Goal: Check status: Check status

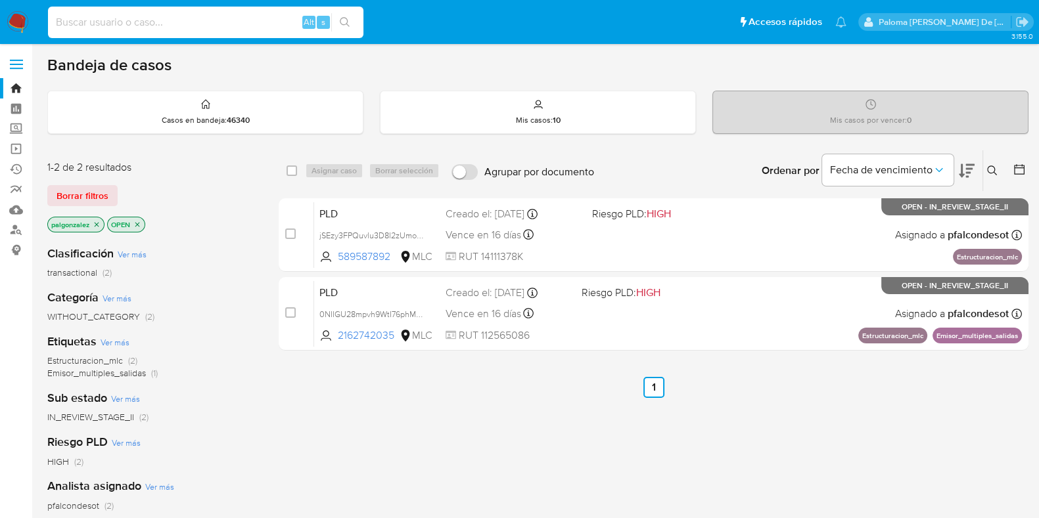
click at [125, 24] on input at bounding box center [205, 22] width 315 height 17
paste input "2594895862"
type input "2594895862"
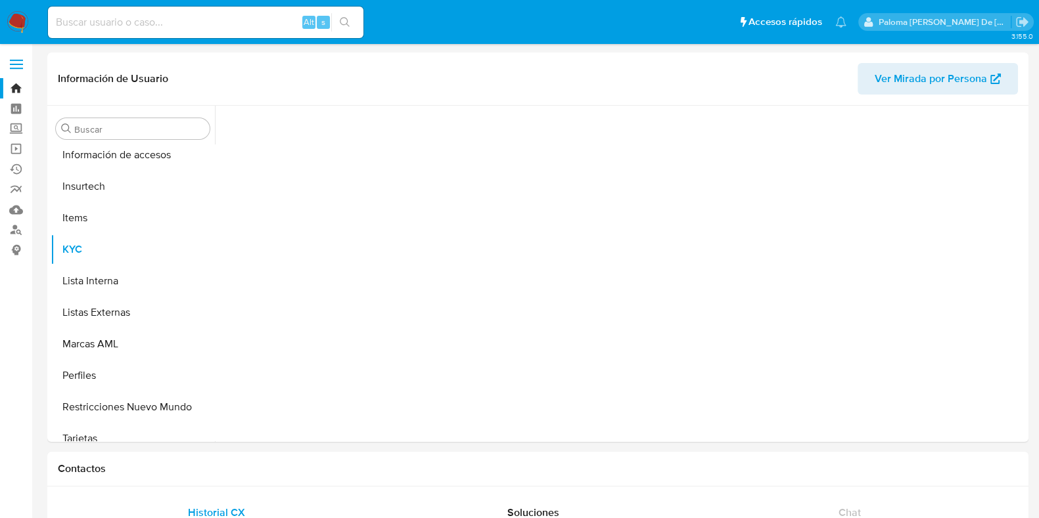
scroll to position [555, 0]
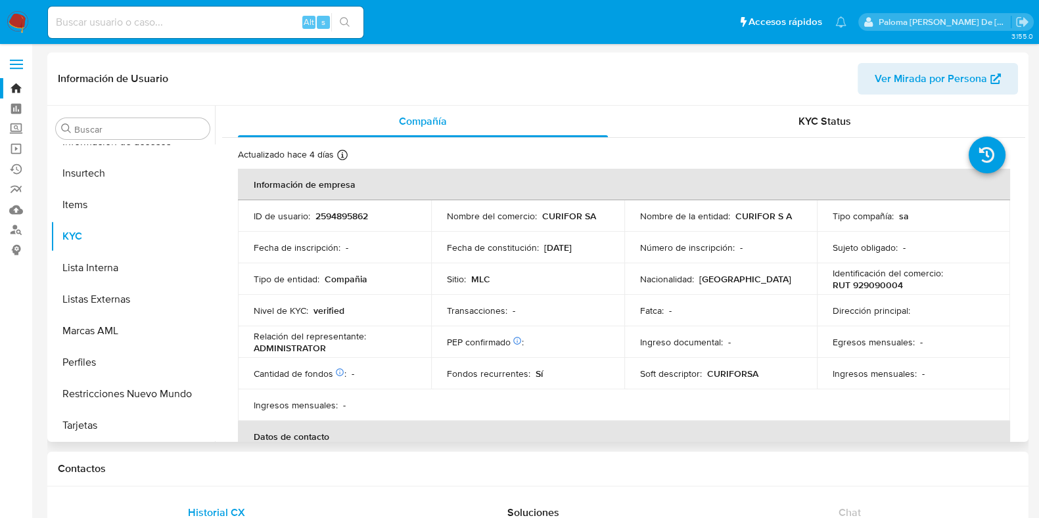
select select "10"
drag, startPoint x: 821, startPoint y: 141, endPoint x: 819, endPoint y: 133, distance: 8.8
click at [818, 129] on div "KYC Status" at bounding box center [824, 122] width 370 height 32
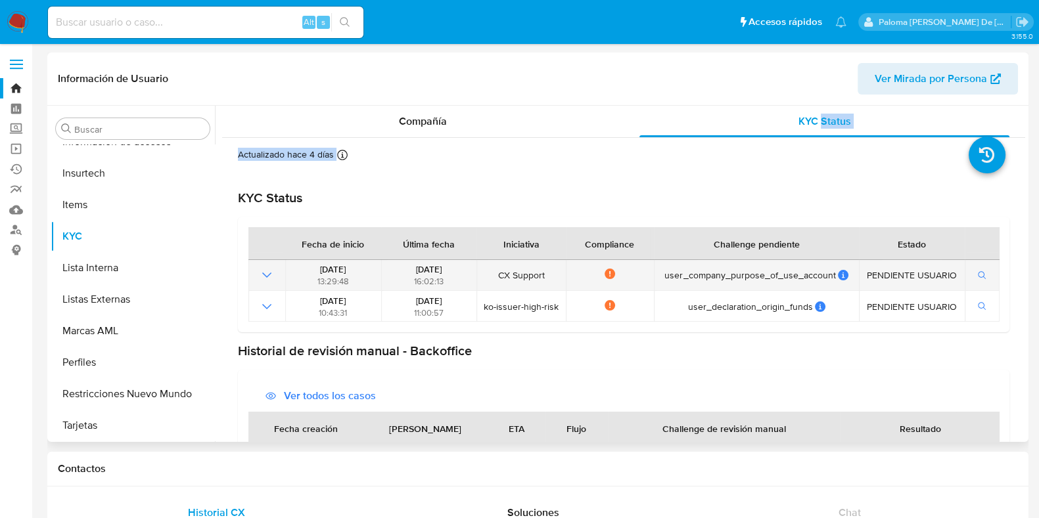
click at [269, 275] on icon "Mostrar operación" at bounding box center [267, 275] width 16 height 16
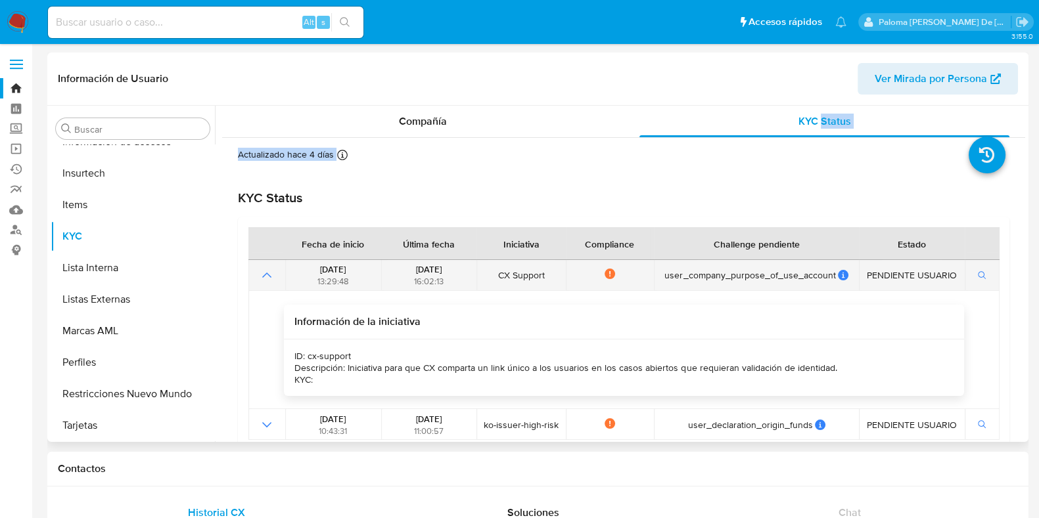
scroll to position [246, 0]
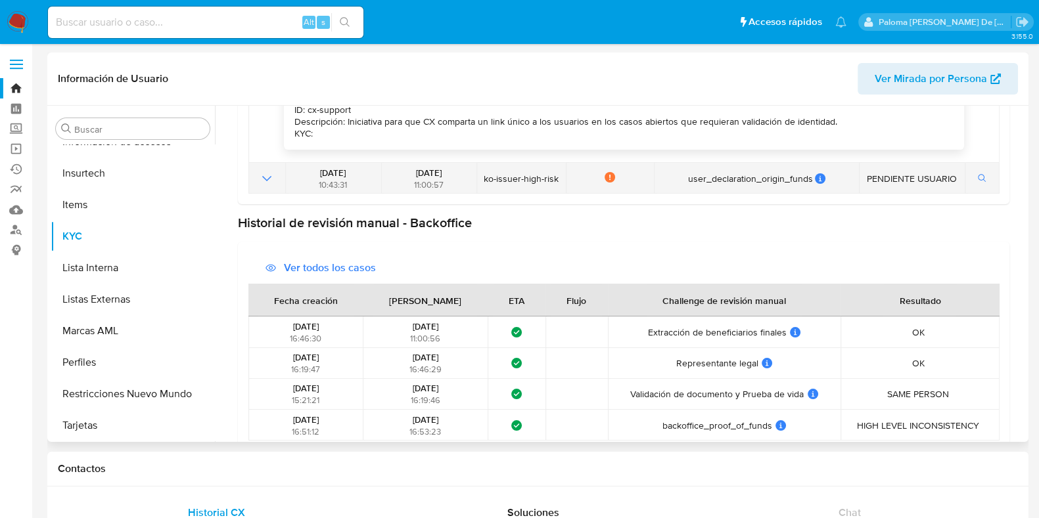
click at [267, 180] on icon "Mostrar operación" at bounding box center [267, 179] width 16 height 16
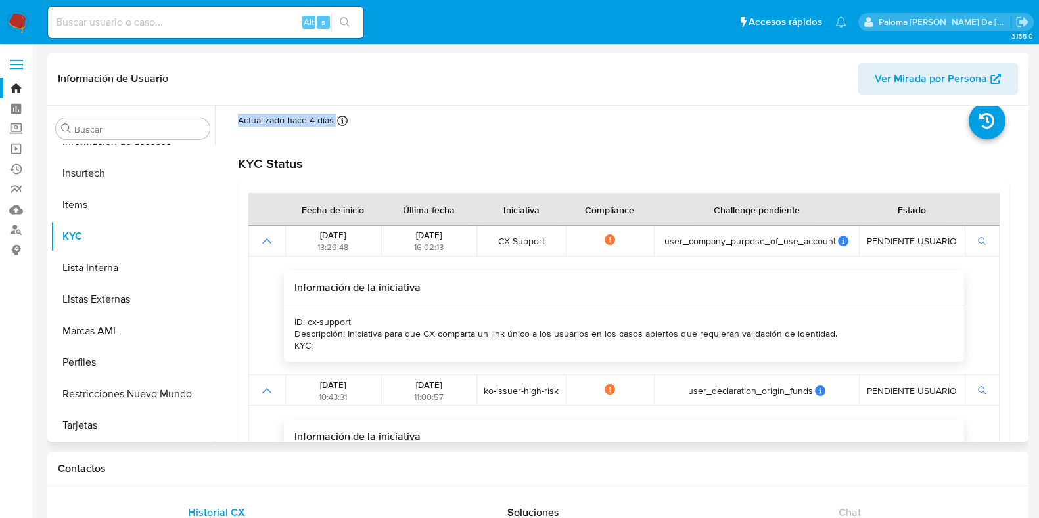
scroll to position [0, 0]
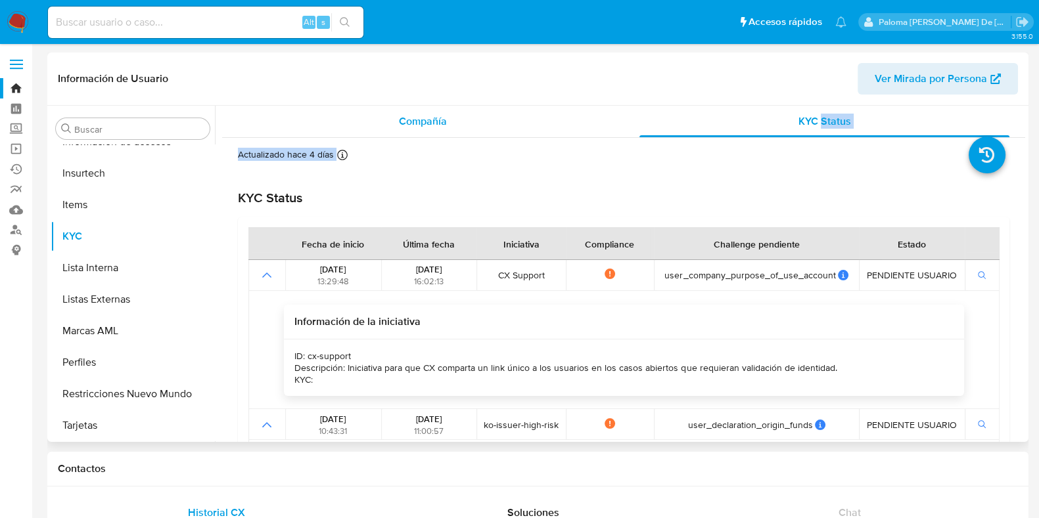
click at [405, 112] on div "Compañía" at bounding box center [423, 122] width 370 height 32
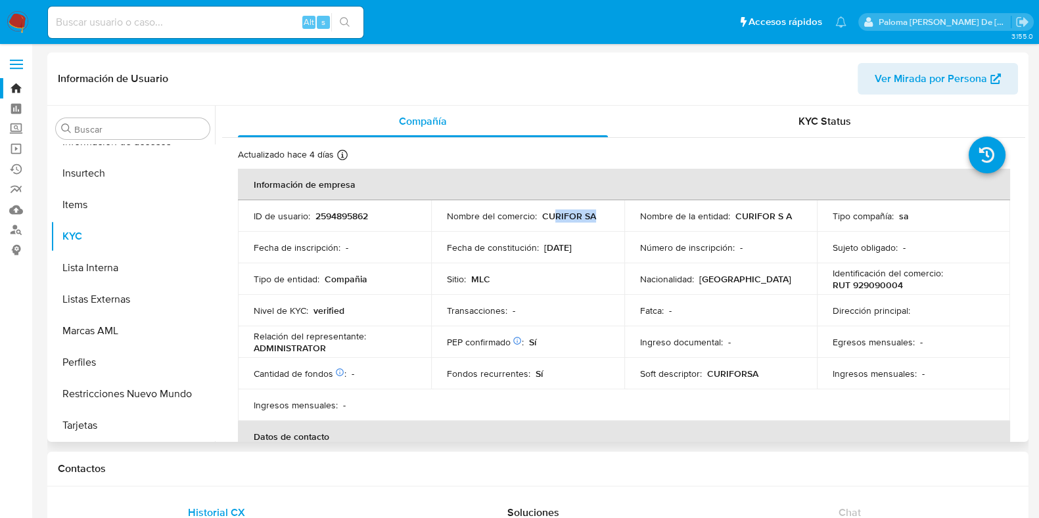
drag, startPoint x: 601, startPoint y: 217, endPoint x: 551, endPoint y: 216, distance: 49.3
click at [551, 216] on div "Nombre del comercio : CURIFOR SA" at bounding box center [528, 216] width 162 height 12
drag, startPoint x: 568, startPoint y: 215, endPoint x: 581, endPoint y: 217, distance: 12.6
click at [569, 215] on p "CURIFOR SA" at bounding box center [569, 216] width 54 height 12
click at [581, 217] on p "CURIFOR SA" at bounding box center [569, 216] width 54 height 12
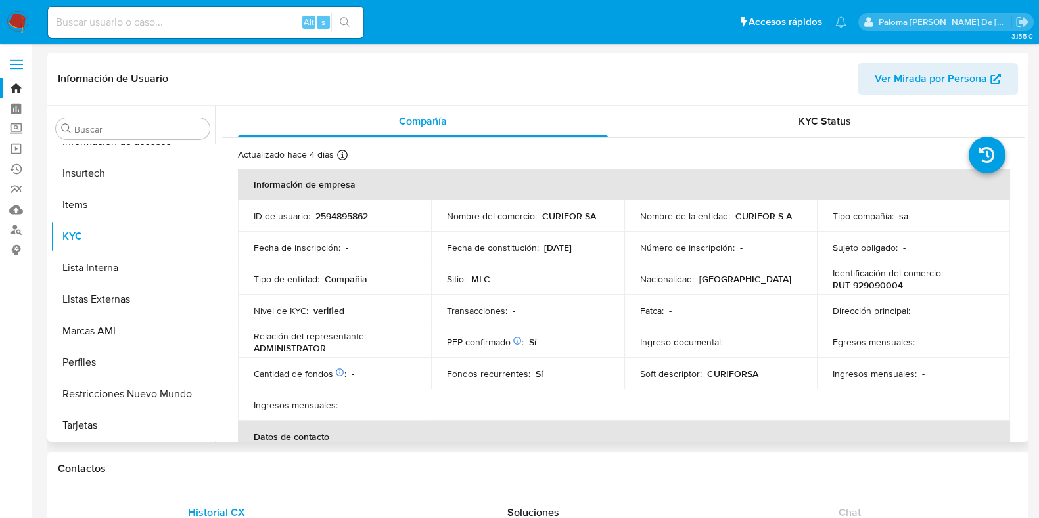
click at [534, 236] on td "Fecha de constitución : [DATE]" at bounding box center [527, 248] width 193 height 32
drag, startPoint x: 549, startPoint y: 215, endPoint x: 576, endPoint y: 215, distance: 26.9
click at [576, 215] on p "CURIFOR SA" at bounding box center [569, 216] width 54 height 12
copy p "CURIFOR"
click at [206, 7] on div "Alt s" at bounding box center [205, 23] width 315 height 32
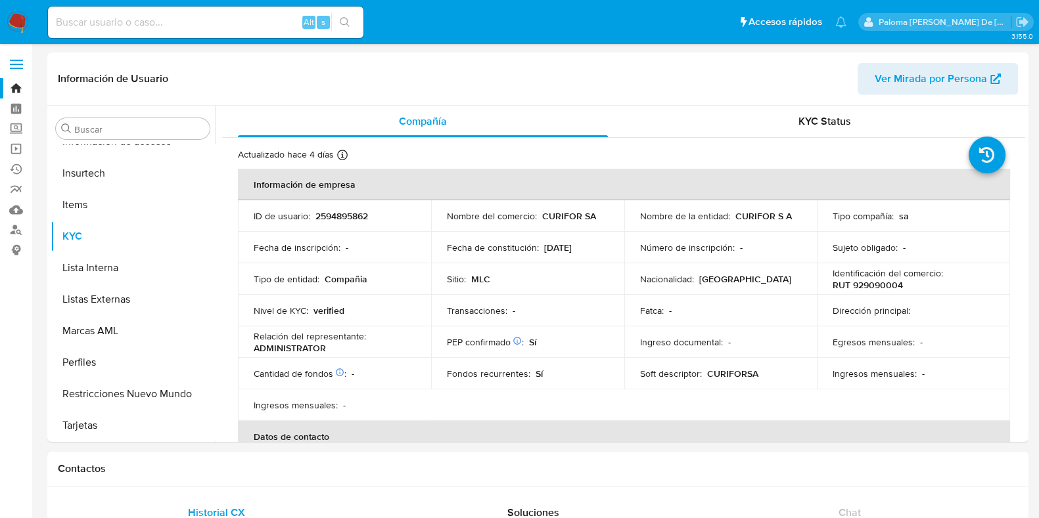
click at [202, 28] on input at bounding box center [205, 22] width 315 height 17
paste input "433323657"
type input "433323657"
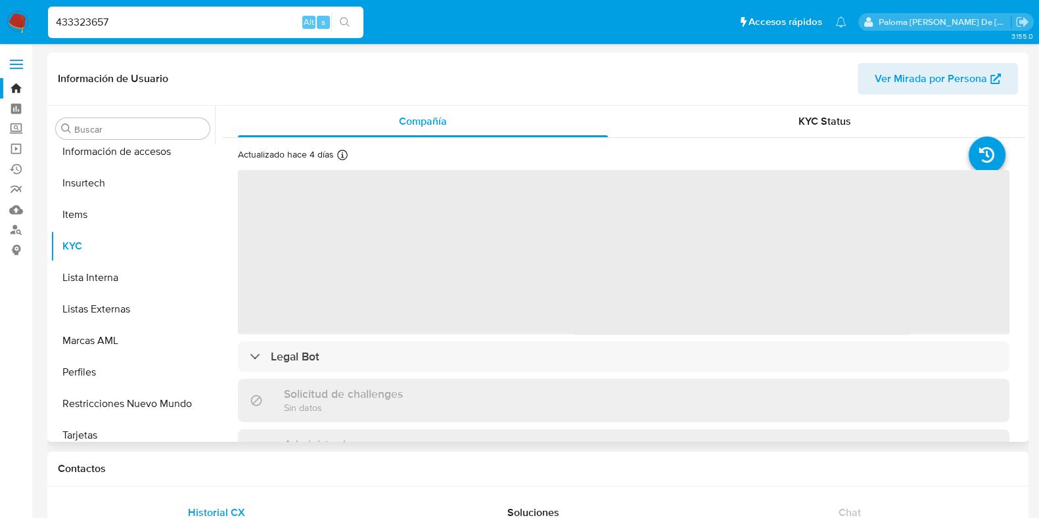
scroll to position [555, 0]
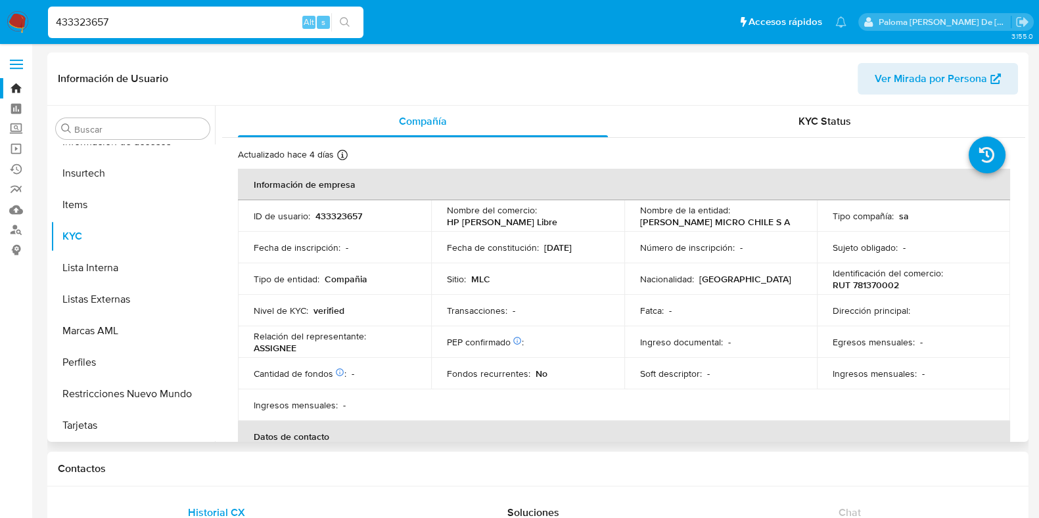
select select "10"
click at [811, 127] on span "KYC Status" at bounding box center [824, 121] width 53 height 15
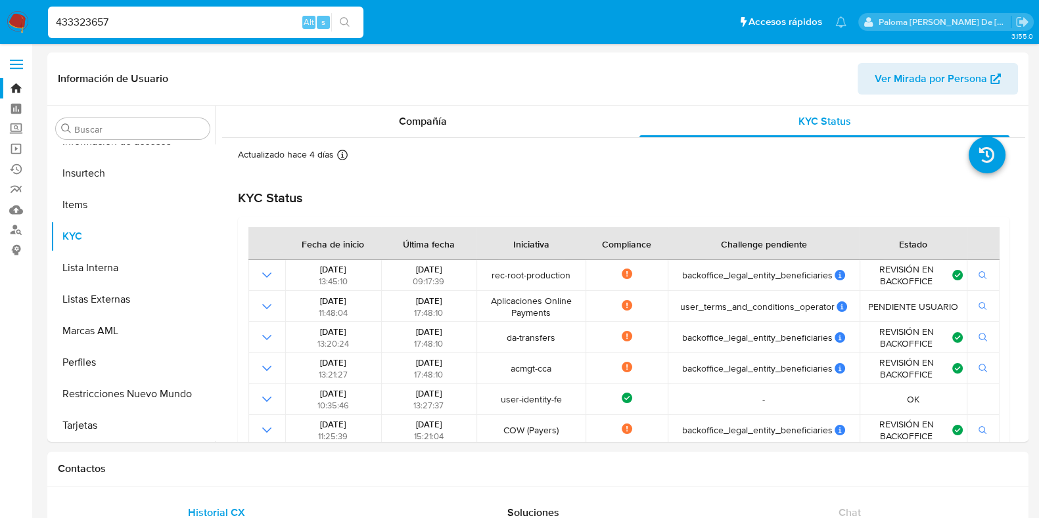
drag, startPoint x: 128, startPoint y: 20, endPoint x: 0, endPoint y: 5, distance: 129.1
click at [0, 5] on nav "Pausado Ver notificaciones 433323657 Alt s Accesos rápidos Presiona las siguien…" at bounding box center [519, 22] width 1039 height 44
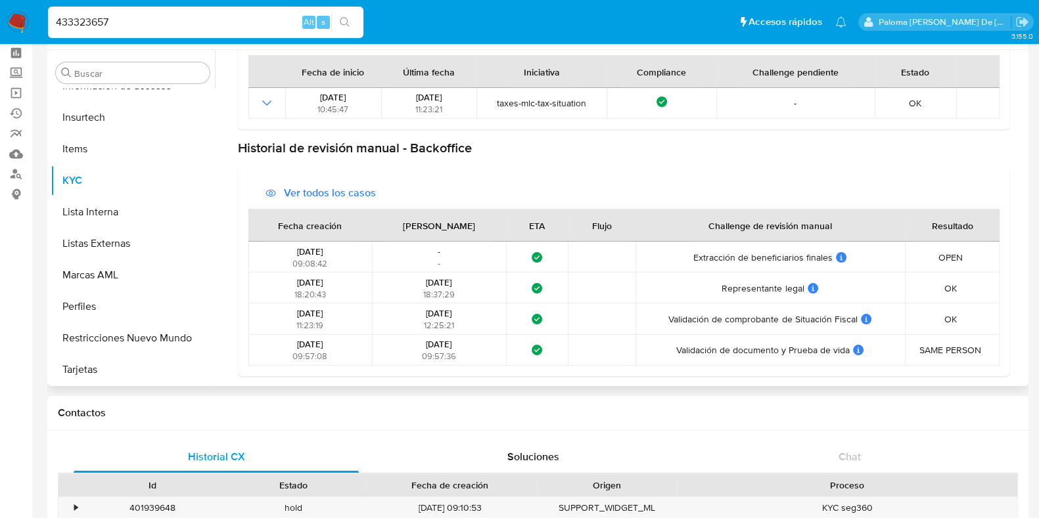
scroll to position [81, 0]
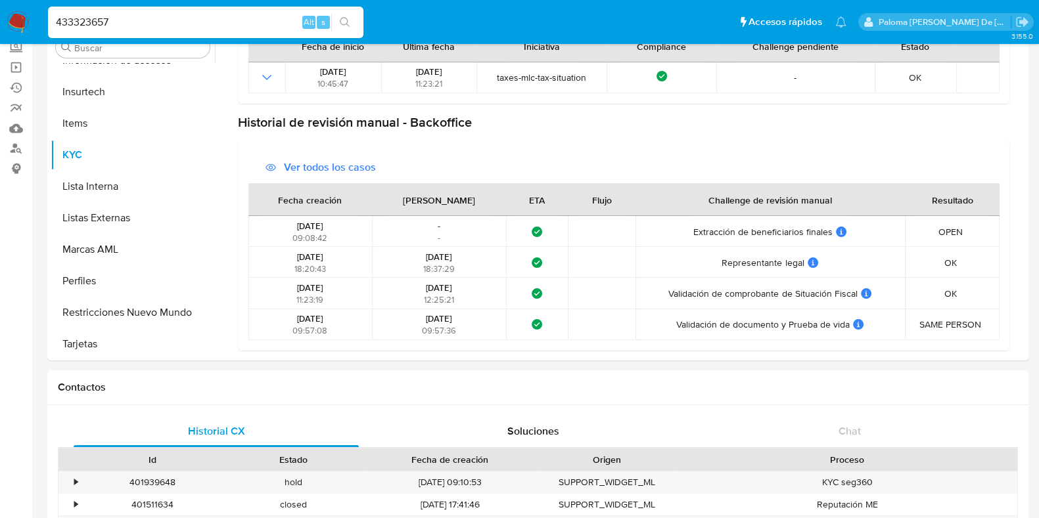
click at [240, 22] on input "433323657" at bounding box center [205, 22] width 315 height 17
click at [261, 25] on input "433323657" at bounding box center [205, 22] width 315 height 17
drag, startPoint x: 270, startPoint y: 22, endPoint x: 0, endPoint y: 16, distance: 270.1
click at [0, 16] on nav "Pausado Ver notificaciones 433323657 Alt s Accesos rápidos Presiona las siguien…" at bounding box center [519, 22] width 1039 height 44
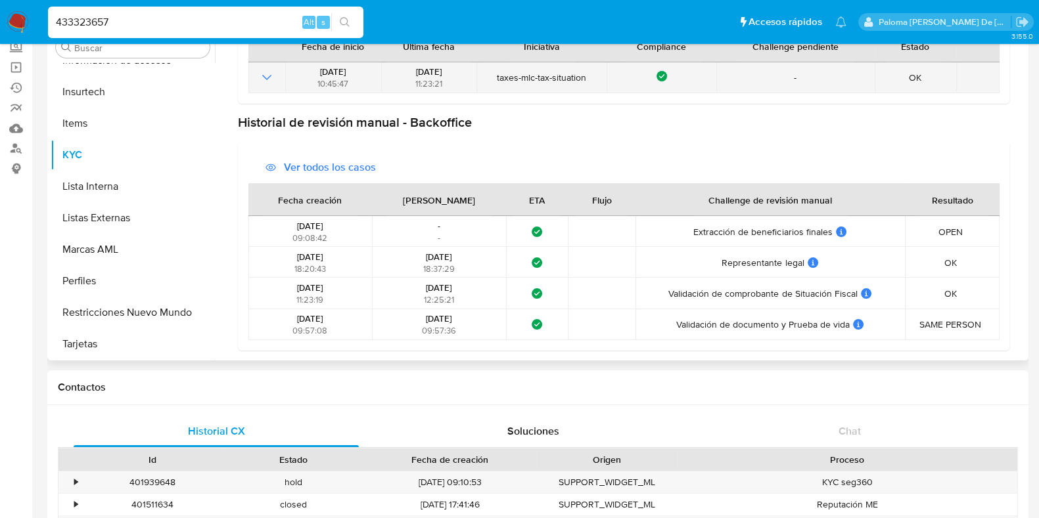
paste input "1020208804"
type input "1020208804"
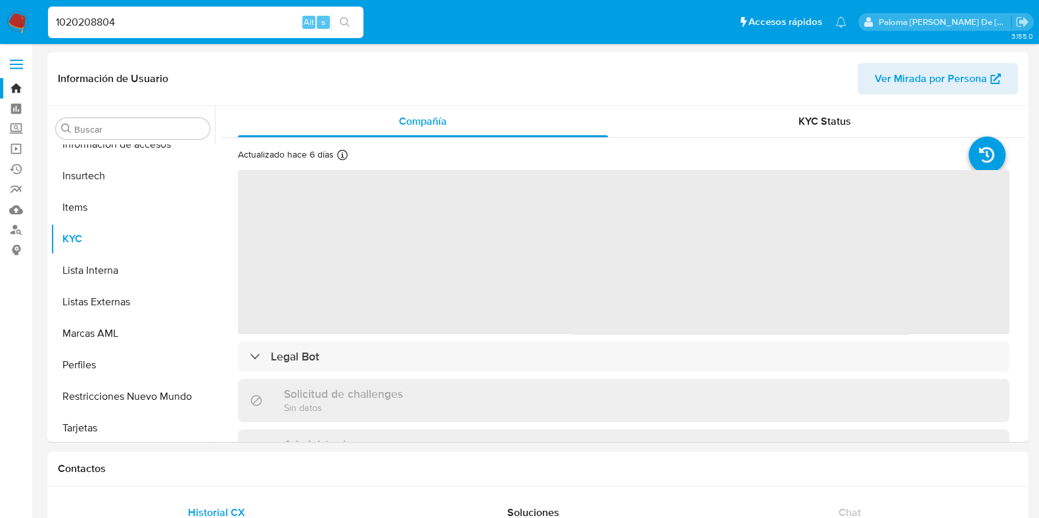
scroll to position [555, 0]
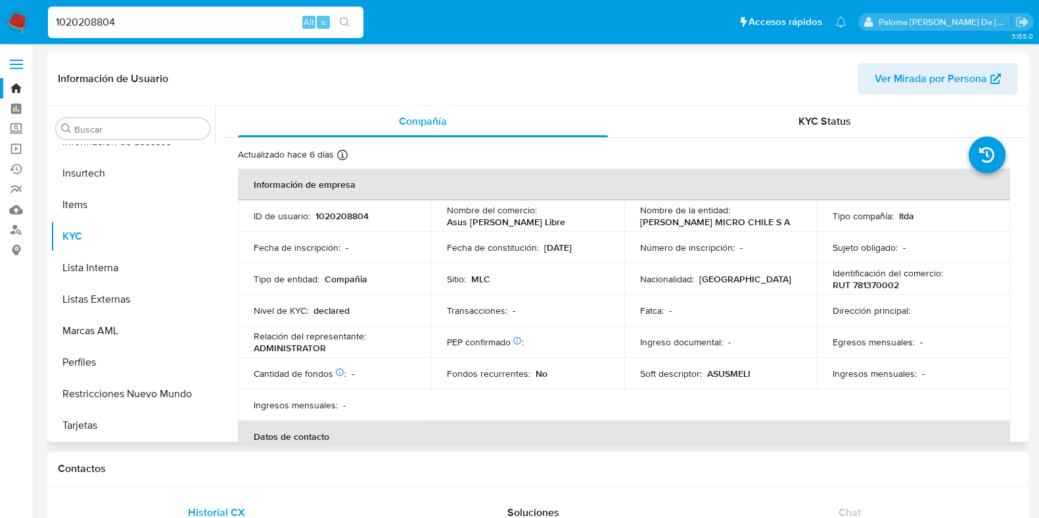
select select "10"
click at [835, 120] on span "KYC Status" at bounding box center [824, 121] width 53 height 15
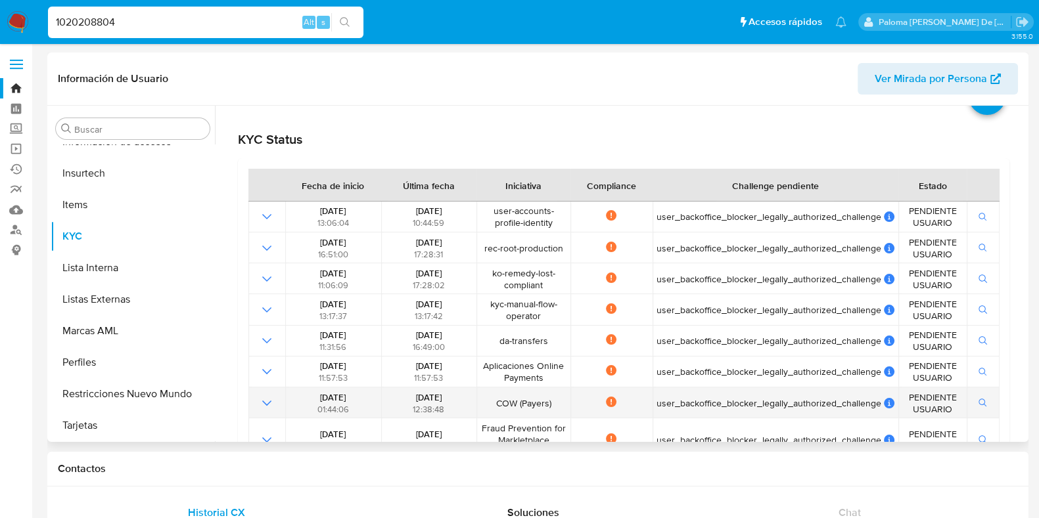
scroll to position [81, 0]
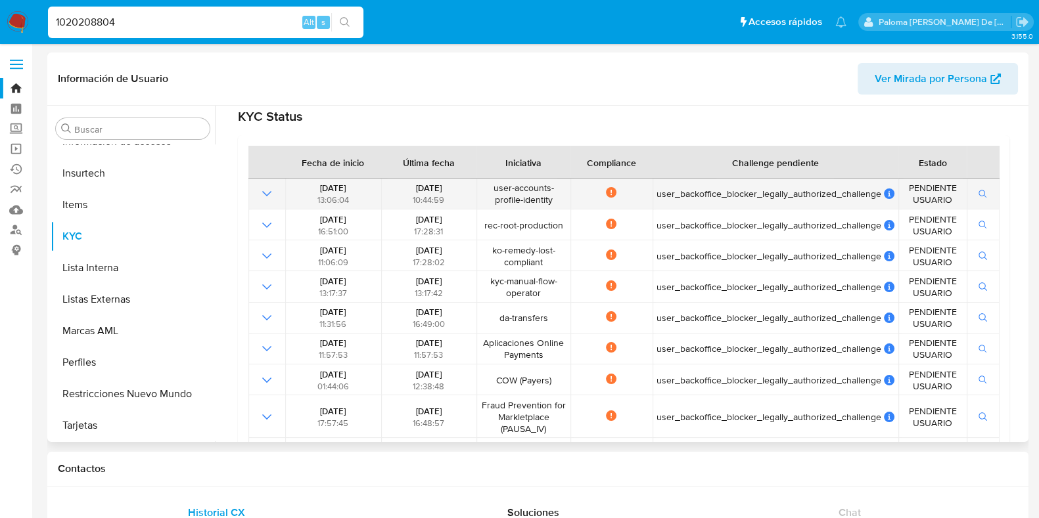
click at [266, 197] on icon "Mostrar operación" at bounding box center [267, 194] width 16 height 16
